Goal: Check status: Check status

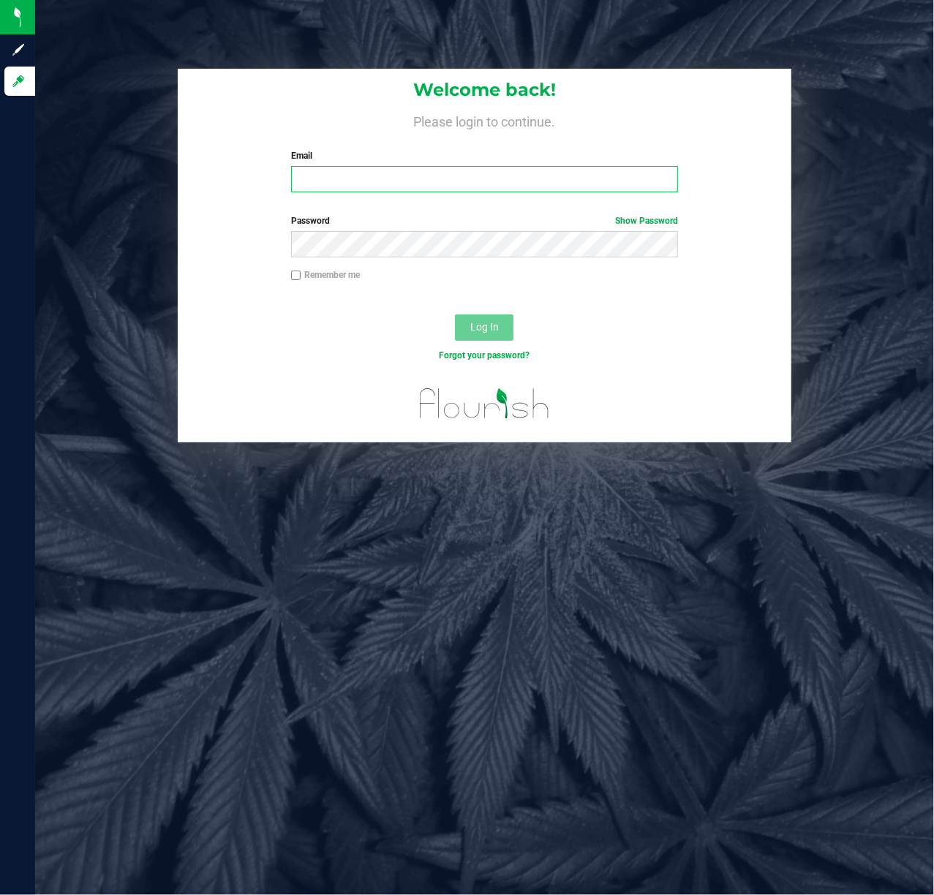
click at [373, 180] on input "Email" at bounding box center [485, 179] width 388 height 26
type input "[EMAIL_ADDRESS][DOMAIN_NAME]"
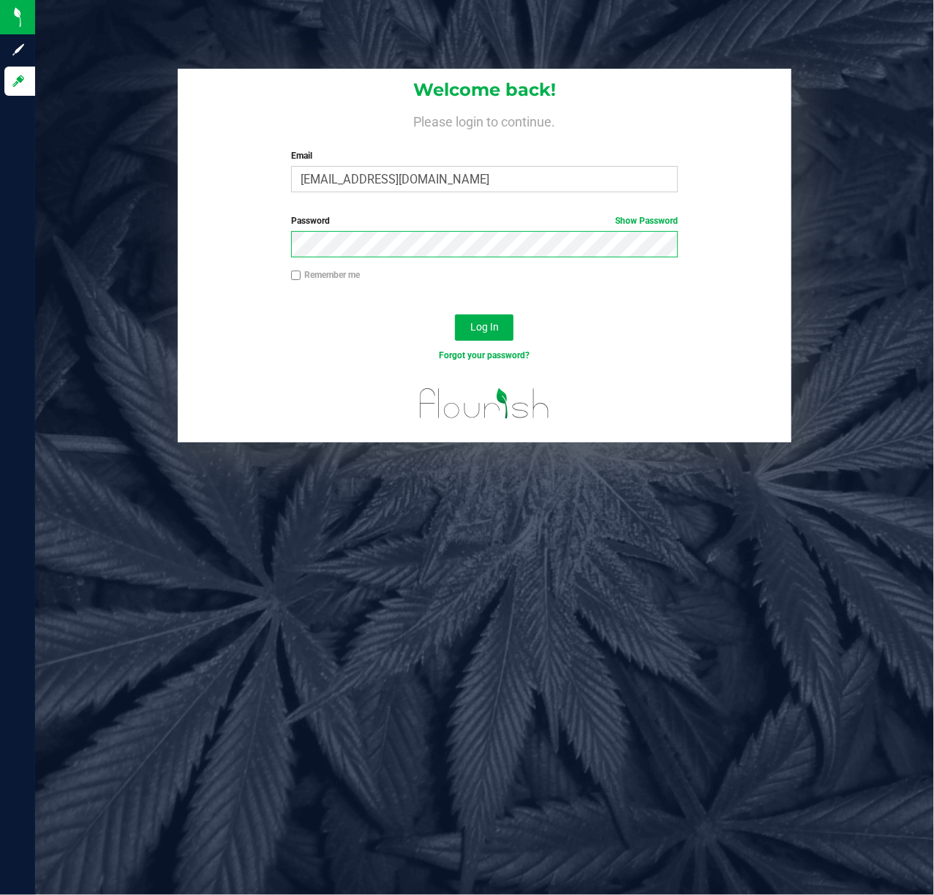
click at [455, 314] on button "Log In" at bounding box center [484, 327] width 58 height 26
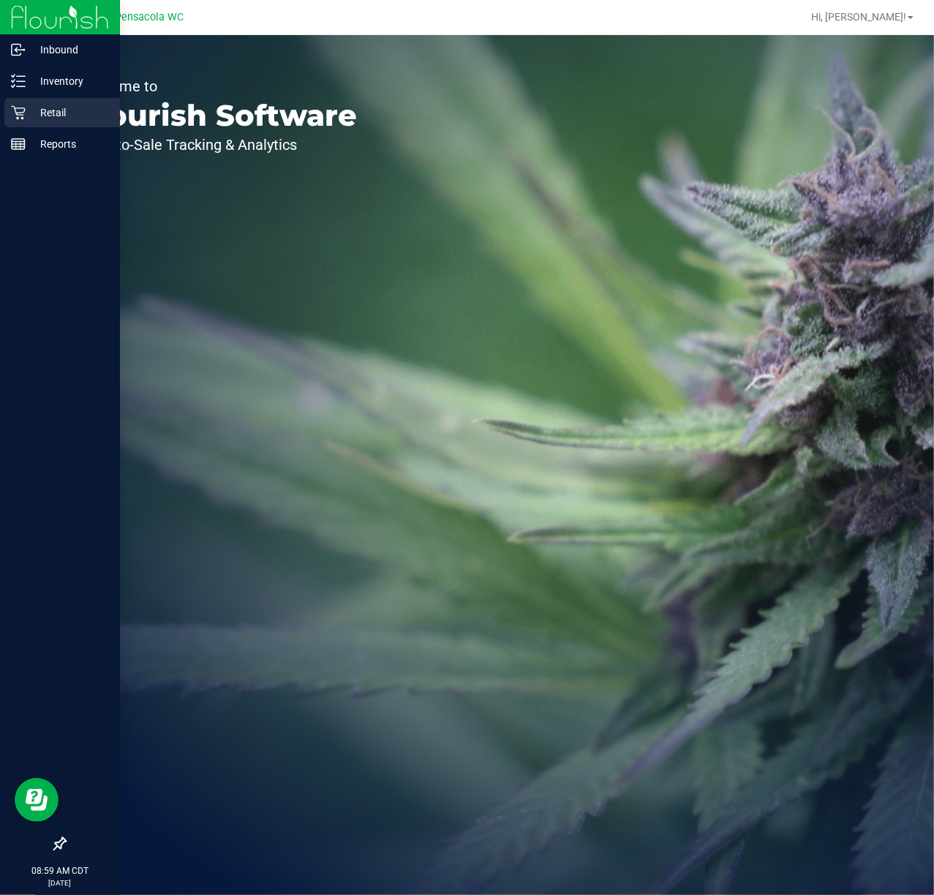
click at [20, 112] on icon at bounding box center [18, 112] width 15 height 15
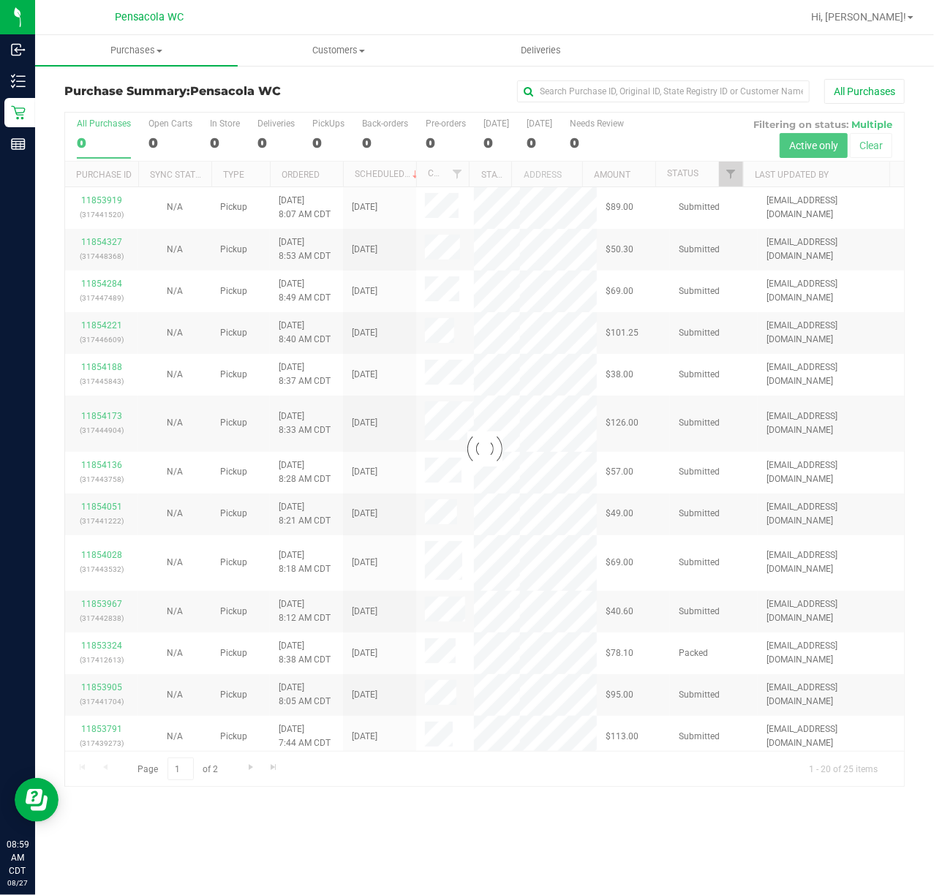
click at [735, 176] on div at bounding box center [484, 449] width 839 height 673
click at [735, 178] on div at bounding box center [484, 449] width 839 height 673
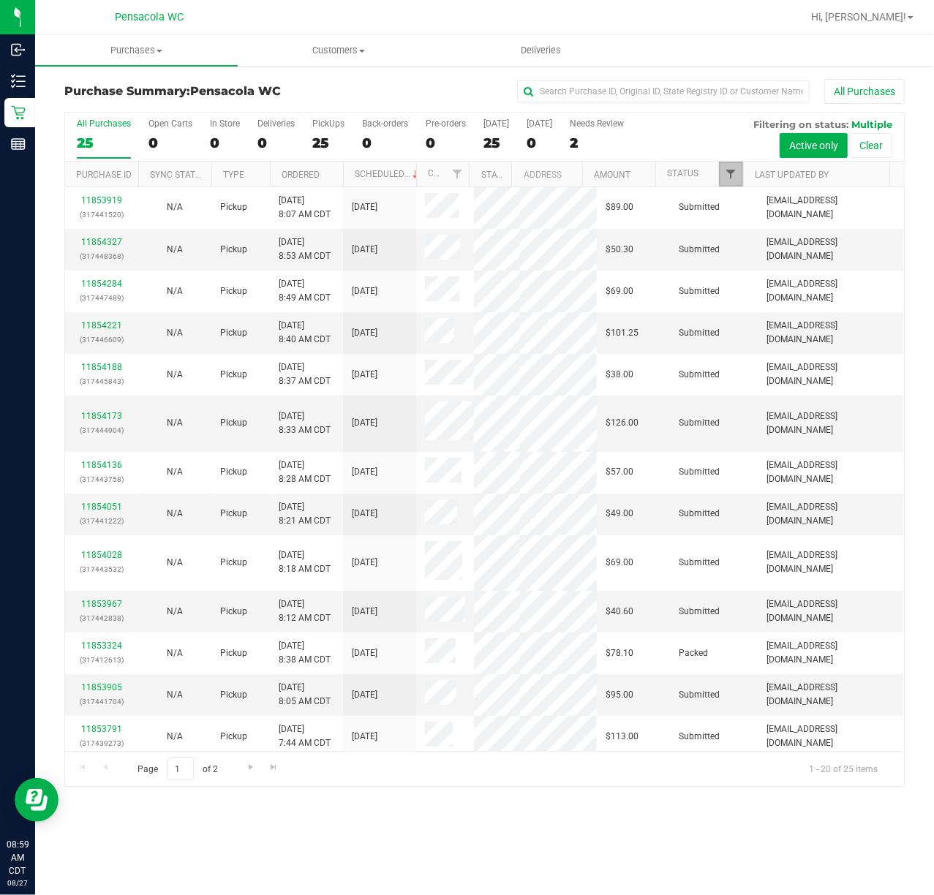
click at [727, 174] on span "Filter" at bounding box center [731, 174] width 12 height 12
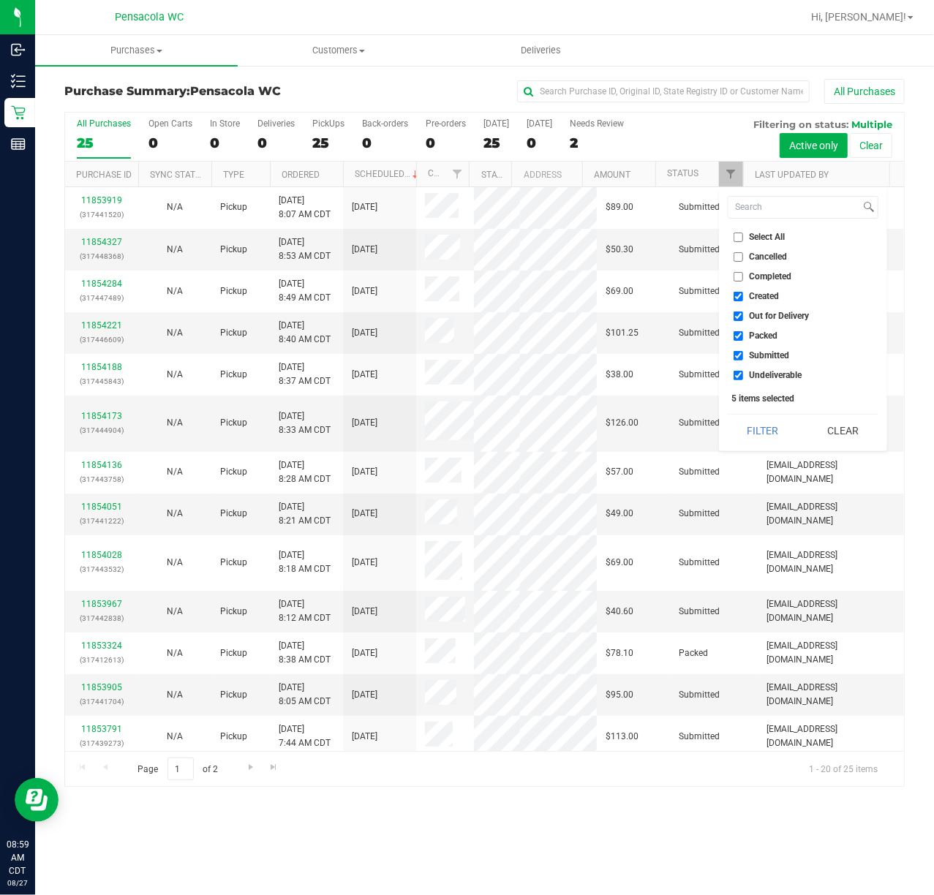
click at [740, 237] on input "Select All" at bounding box center [738, 238] width 10 height 10
checkbox input "true"
click at [740, 237] on input "Select All" at bounding box center [738, 238] width 10 height 10
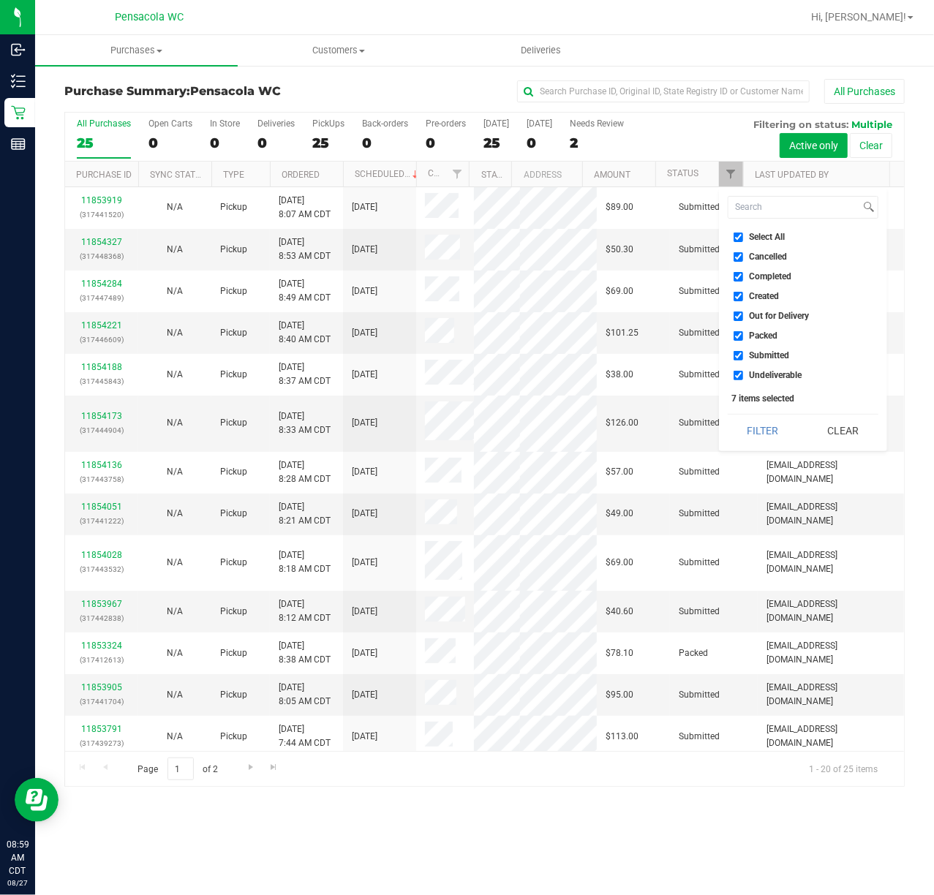
checkbox input "false"
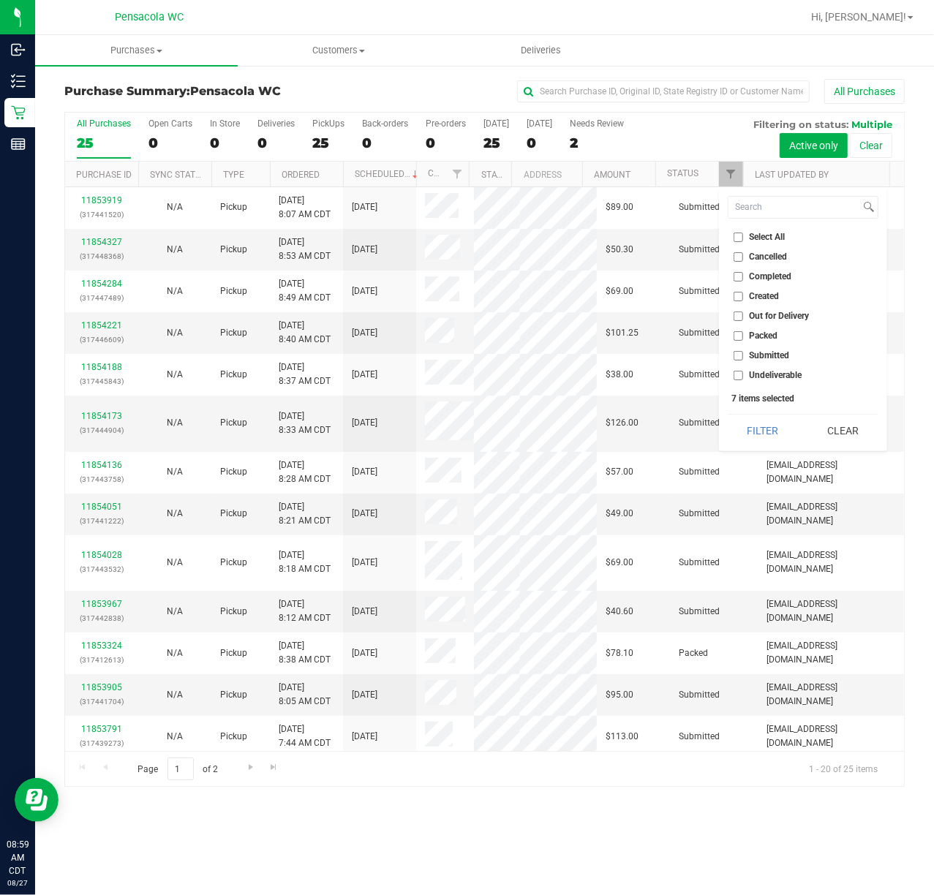
checkbox input "false"
click at [738, 349] on li "Submitted" at bounding box center [803, 355] width 151 height 15
click at [740, 355] on input "Submitted" at bounding box center [738, 356] width 10 height 10
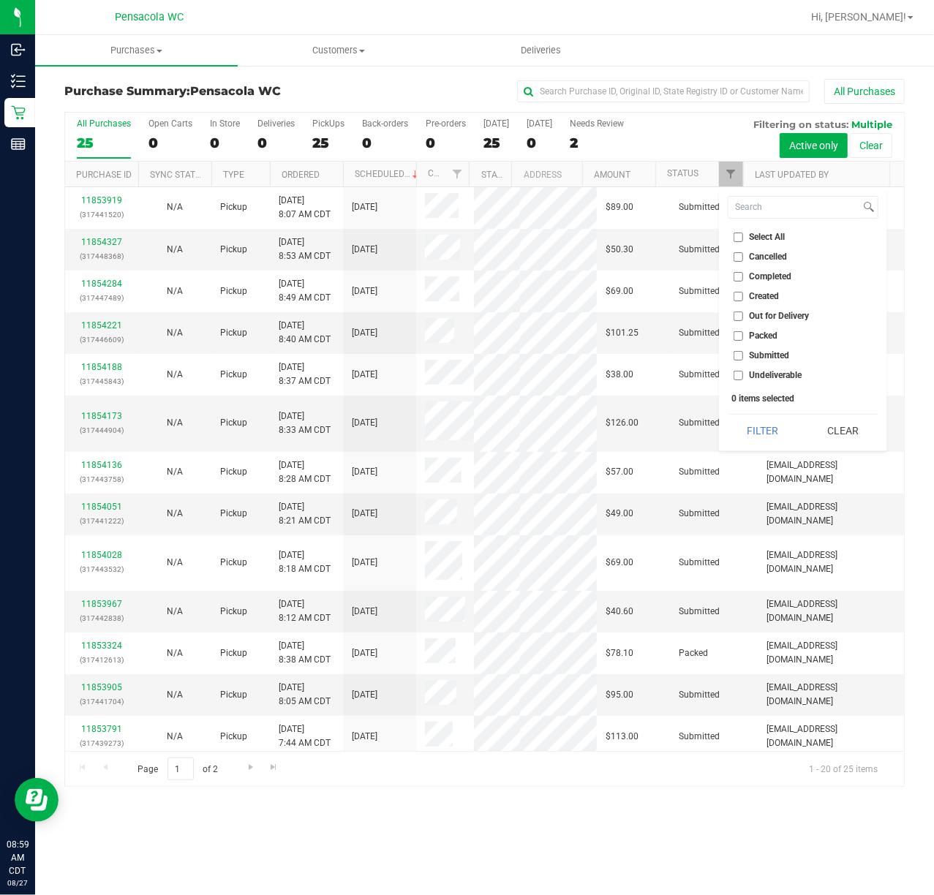
checkbox input "true"
click at [752, 423] on button "Filter" at bounding box center [763, 431] width 70 height 32
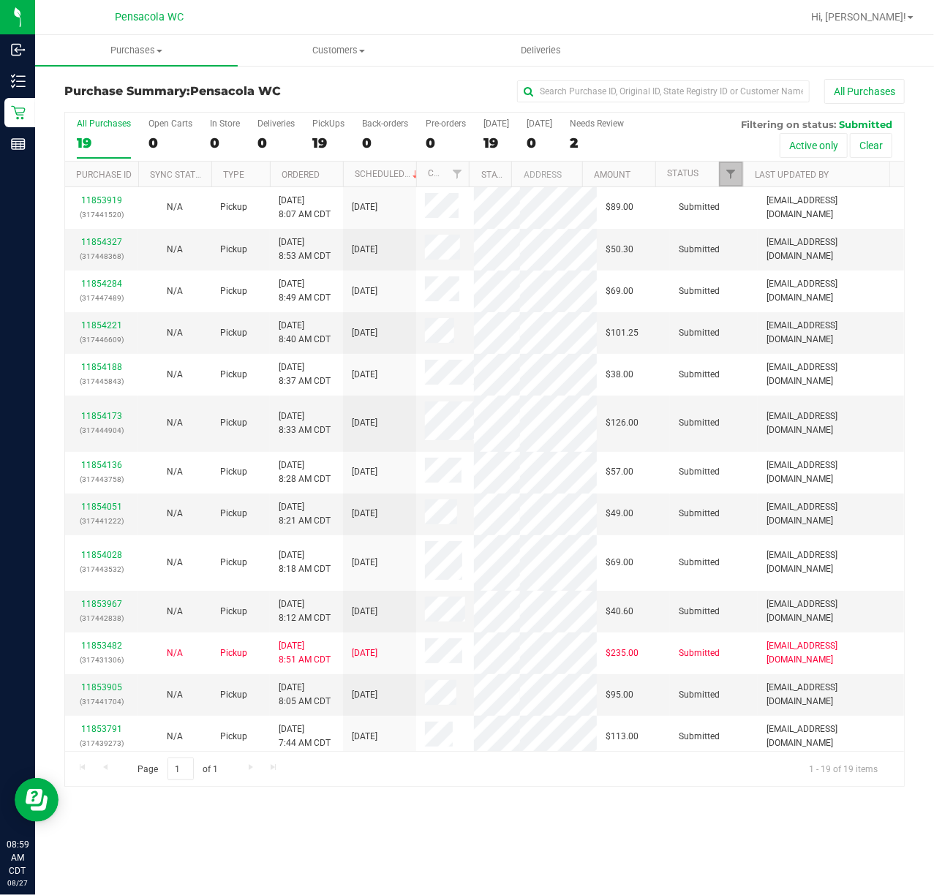
click at [737, 167] on link "Filter" at bounding box center [731, 174] width 24 height 25
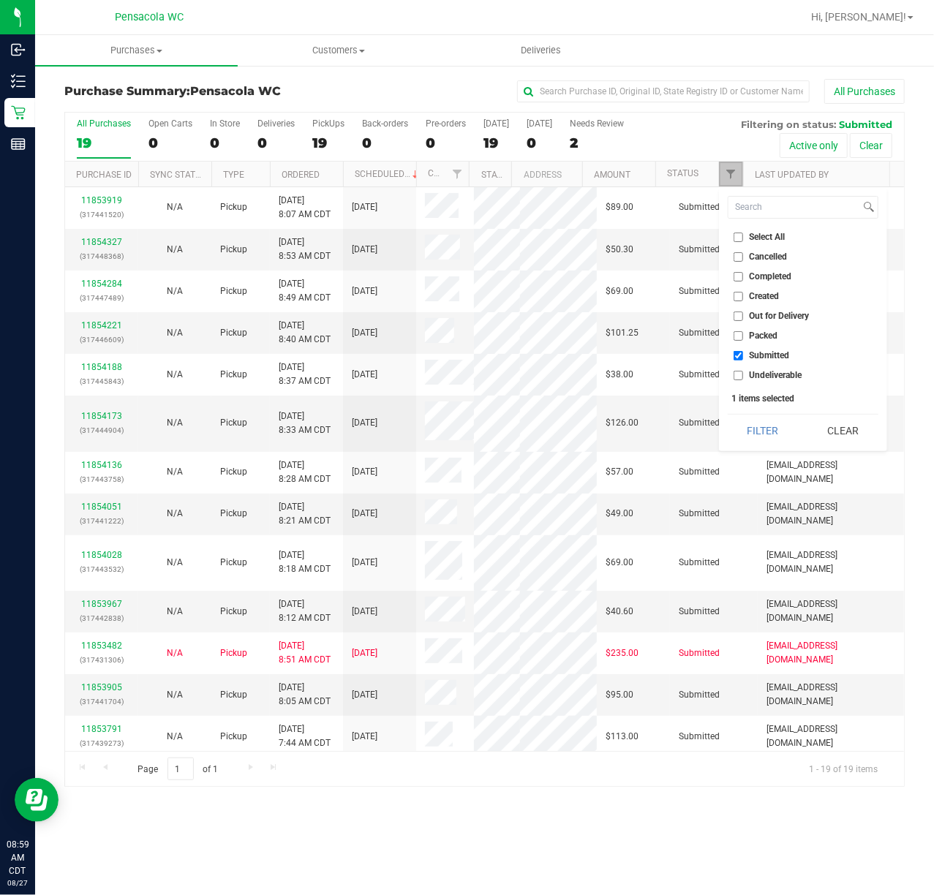
click at [738, 175] on link "Filter" at bounding box center [731, 174] width 24 height 25
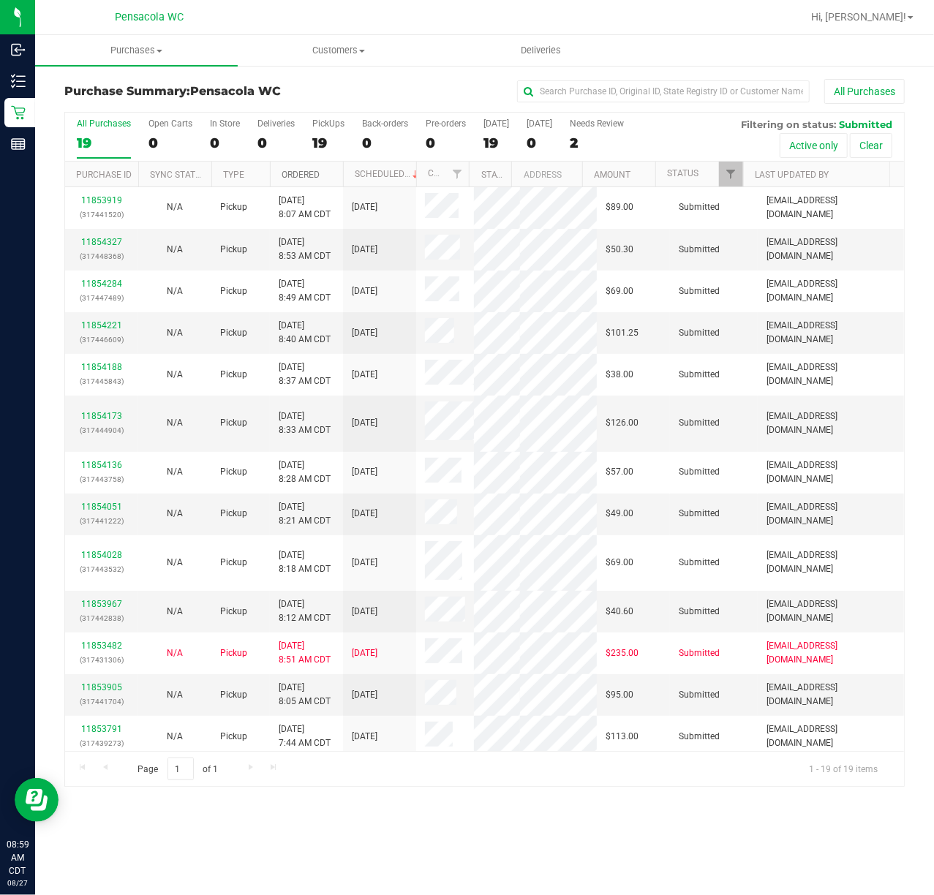
click at [302, 174] on link "Ordered" at bounding box center [301, 175] width 38 height 10
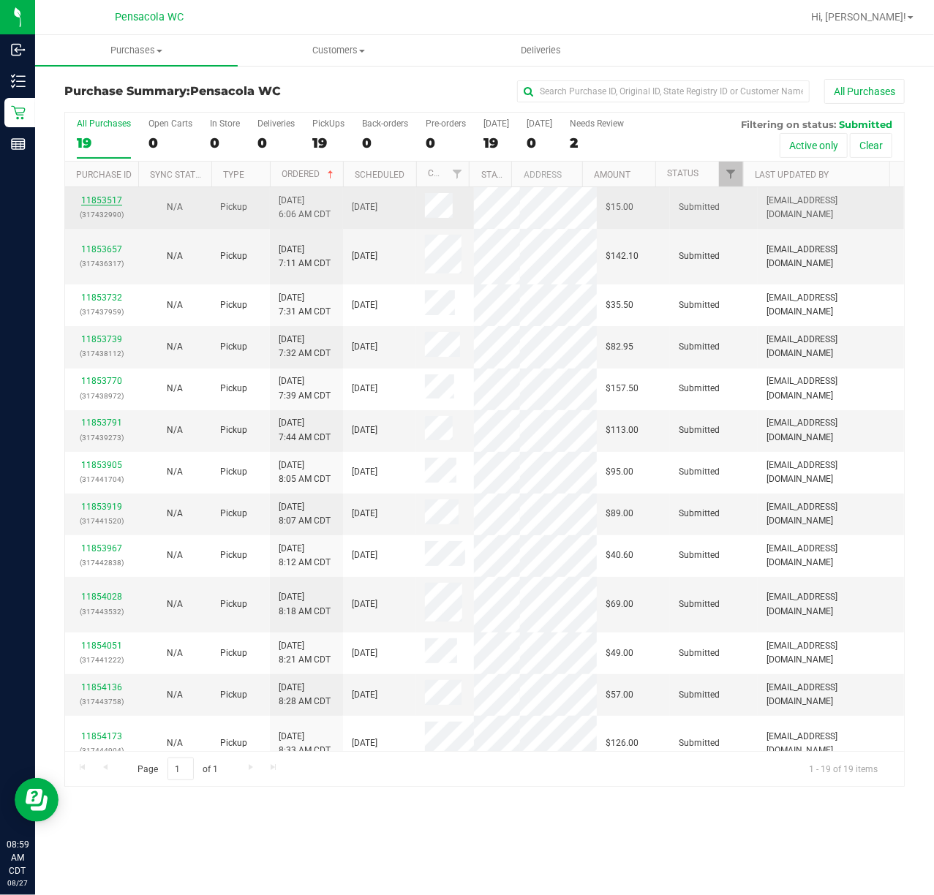
click at [112, 200] on link "11853517" at bounding box center [101, 200] width 41 height 10
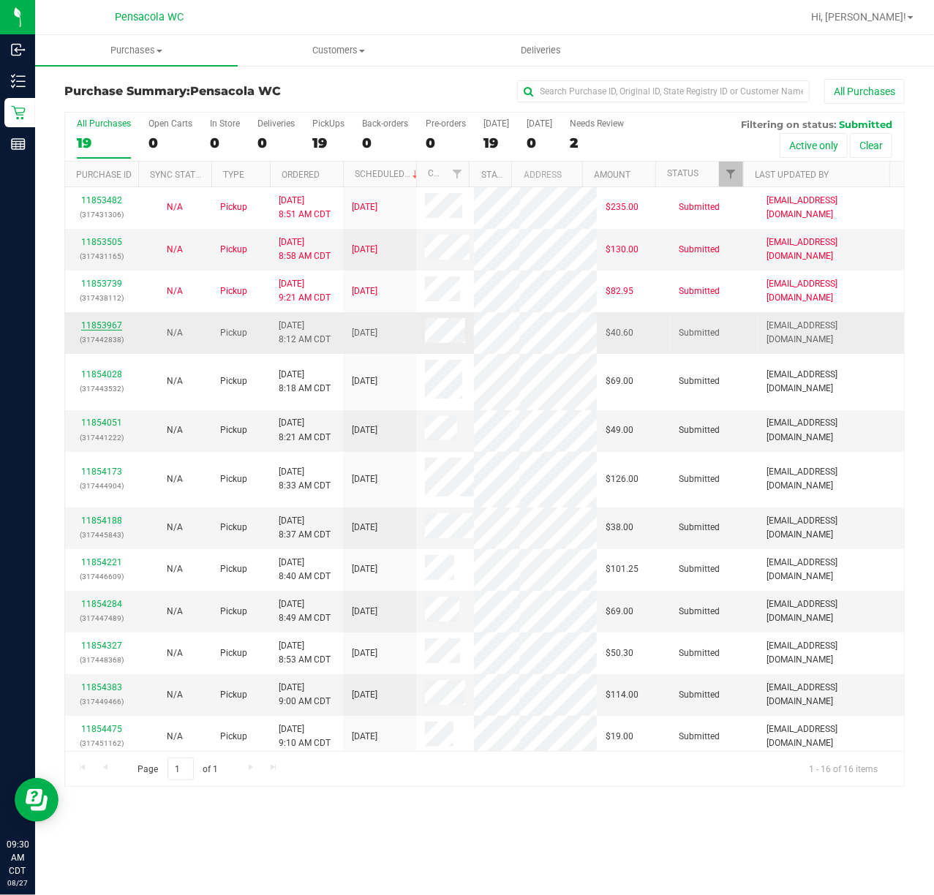
click at [111, 325] on link "11853967" at bounding box center [101, 325] width 41 height 10
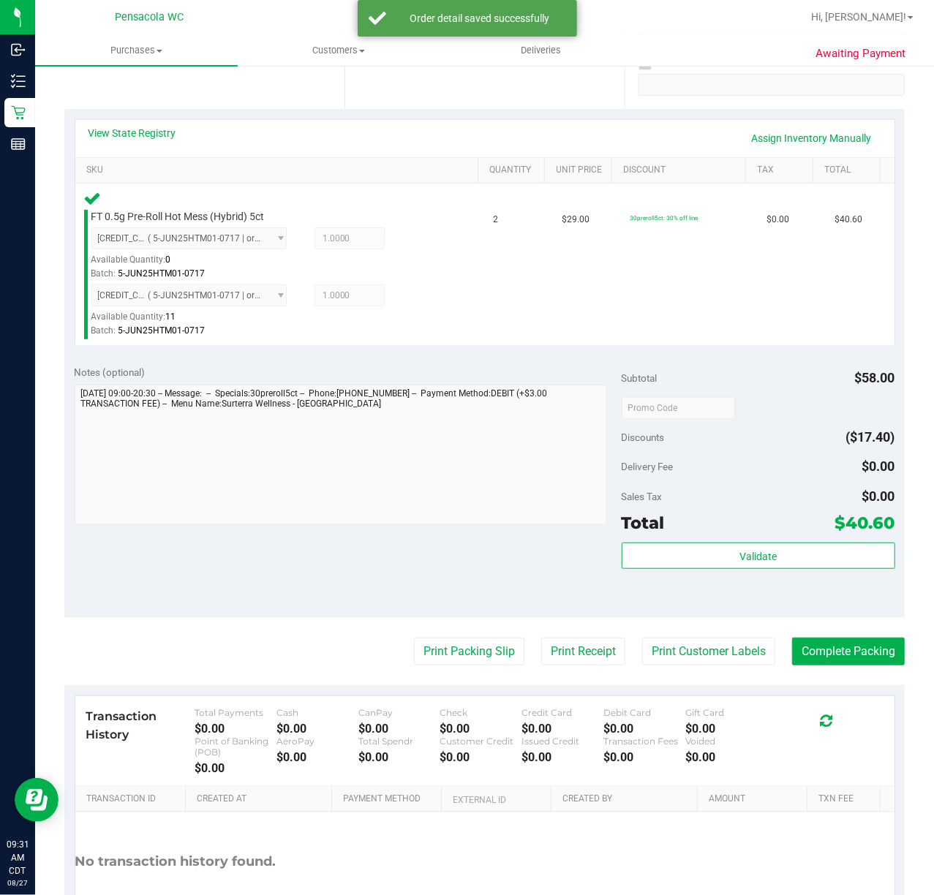
scroll to position [292, 0]
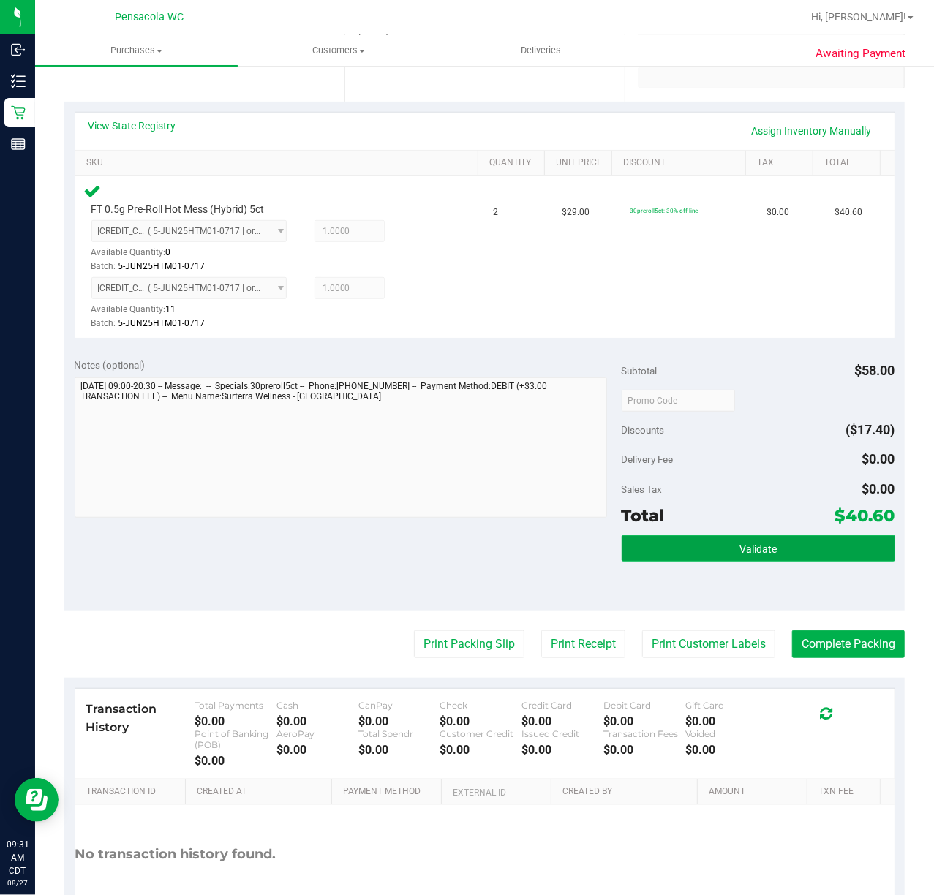
click at [725, 548] on button "Validate" at bounding box center [758, 548] width 273 height 26
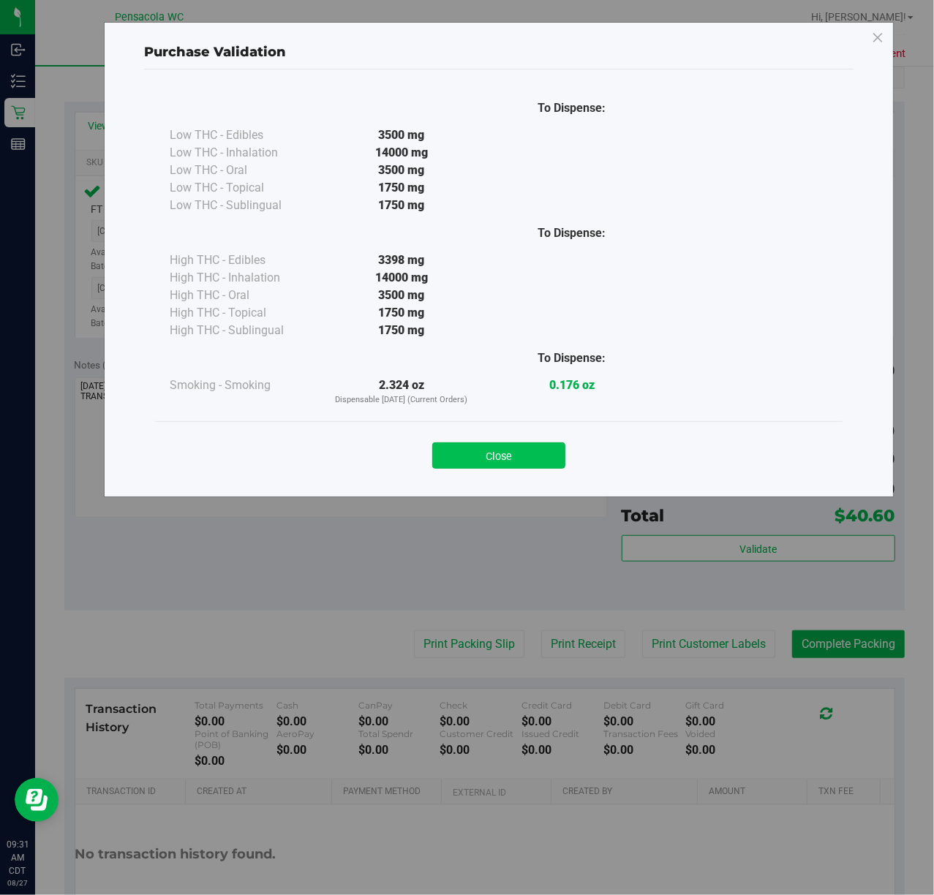
click at [498, 455] on button "Close" at bounding box center [498, 455] width 133 height 26
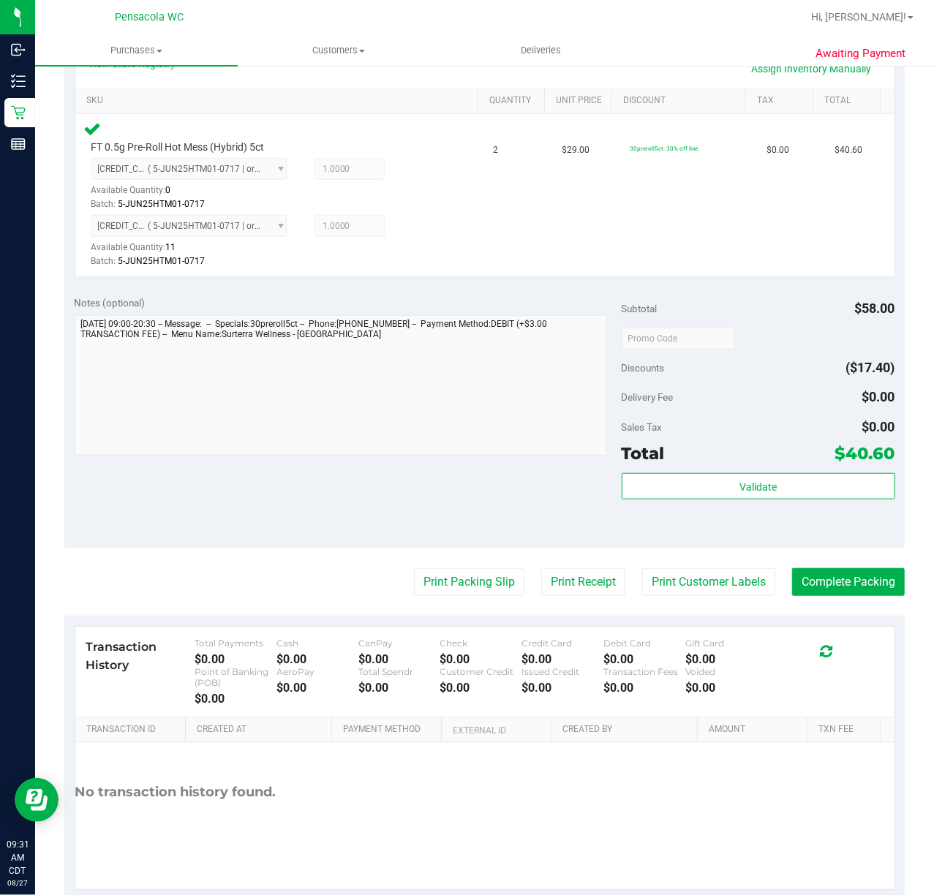
scroll to position [390, 0]
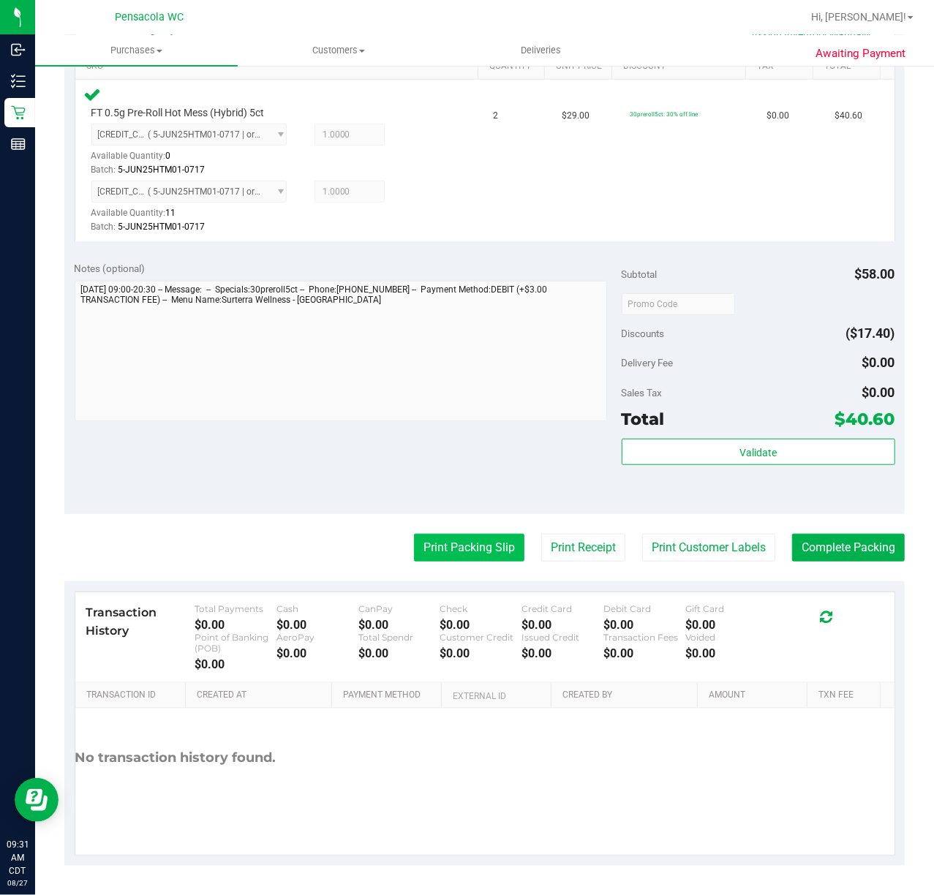
click at [477, 551] on button "Print Packing Slip" at bounding box center [469, 548] width 110 height 28
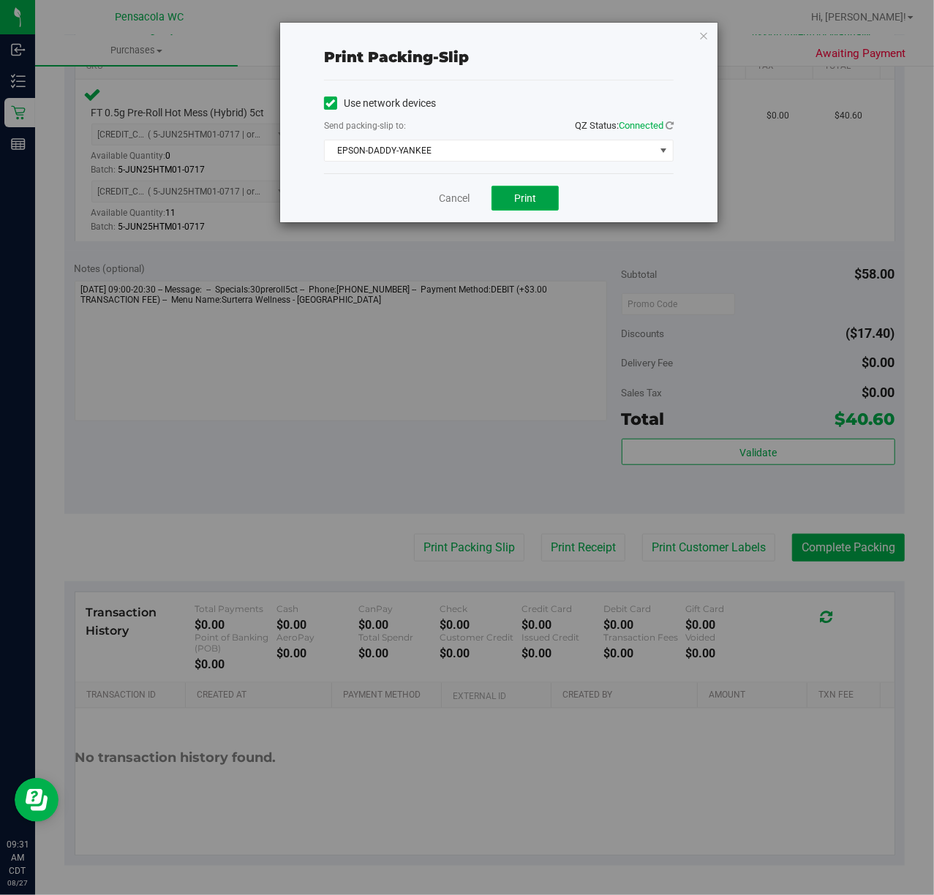
click at [528, 203] on span "Print" at bounding box center [525, 198] width 22 height 12
